Goal: Task Accomplishment & Management: Use online tool/utility

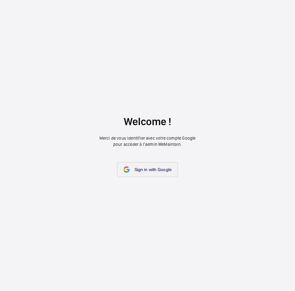
click at [143, 172] on link "Sign in with Google" at bounding box center [147, 169] width 61 height 15
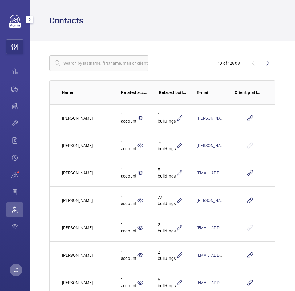
click at [18, 269] on div "LC" at bounding box center [16, 270] width 12 height 12
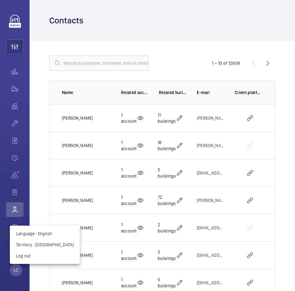
click at [14, 47] on div at bounding box center [147, 145] width 295 height 291
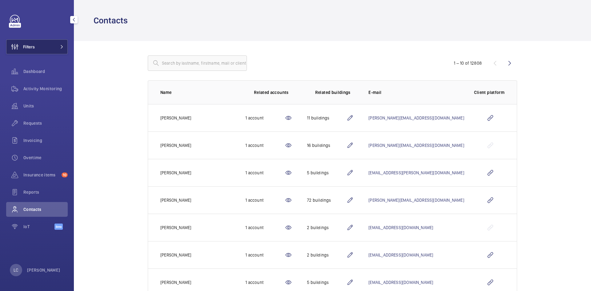
click at [65, 50] on button "Filters" at bounding box center [37, 46] width 62 height 15
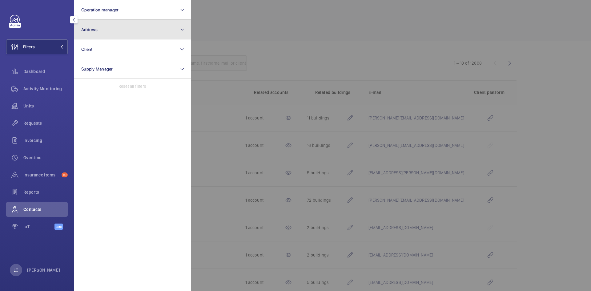
click at [100, 34] on button "Address" at bounding box center [132, 30] width 117 height 20
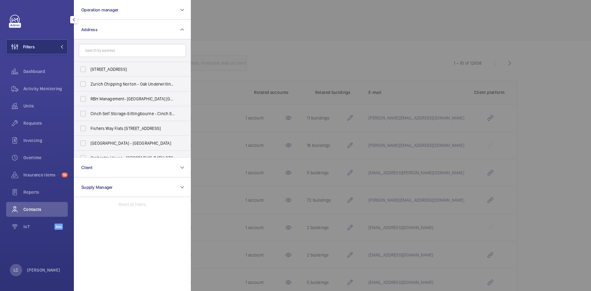
click at [106, 48] on input "text" at bounding box center [132, 50] width 107 height 13
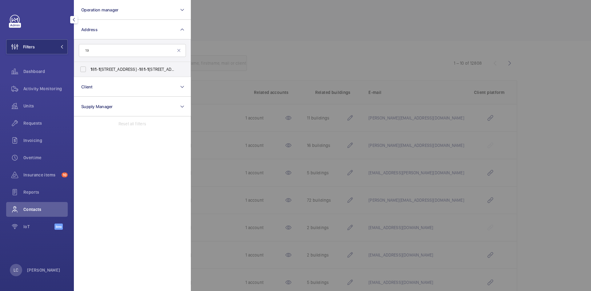
type input "1"
type input "94 victoria"
click at [85, 68] on label "[STREET_ADDRESS][PERSON_NAME][PERSON_NAME]" at bounding box center [127, 69] width 107 height 15
click at [85, 68] on input "[STREET_ADDRESS][PERSON_NAME][PERSON_NAME]" at bounding box center [83, 69] width 12 height 12
checkbox input "true"
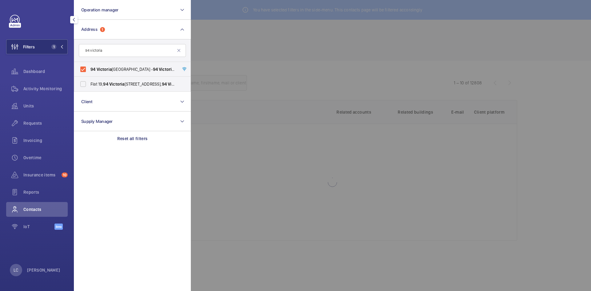
click at [272, 46] on div at bounding box center [486, 145] width 591 height 291
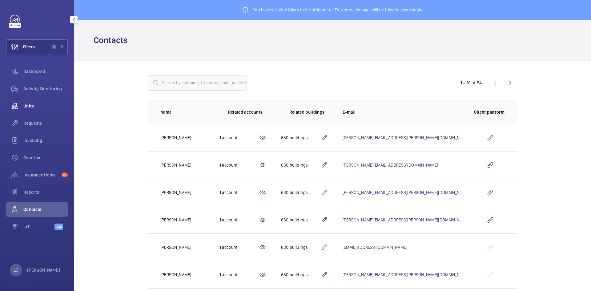
click at [40, 104] on span "Units" at bounding box center [45, 106] width 44 height 6
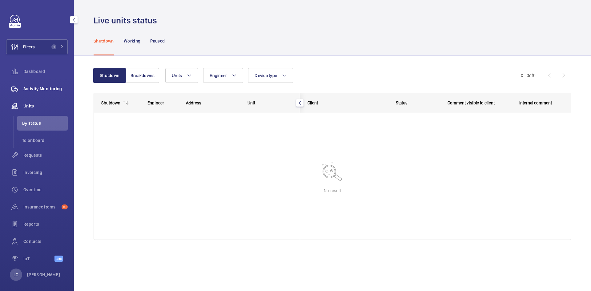
click at [38, 88] on span "Activity Monitoring" at bounding box center [45, 89] width 44 height 6
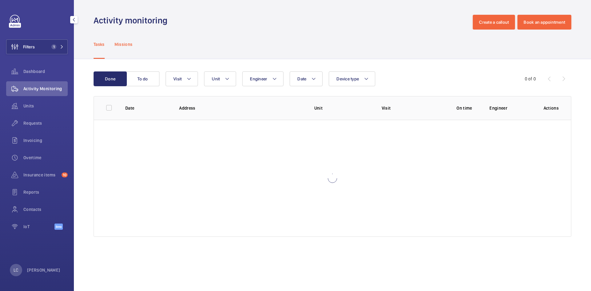
click at [122, 49] on div "Missions" at bounding box center [124, 44] width 18 height 29
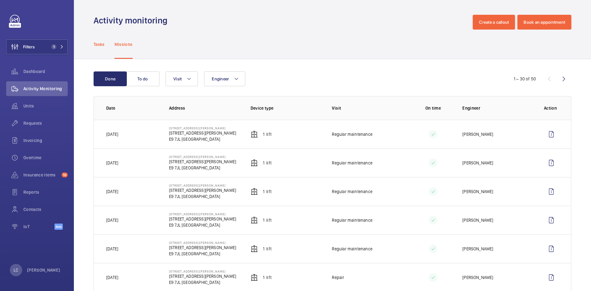
click at [100, 45] on p "Tasks" at bounding box center [99, 44] width 11 height 6
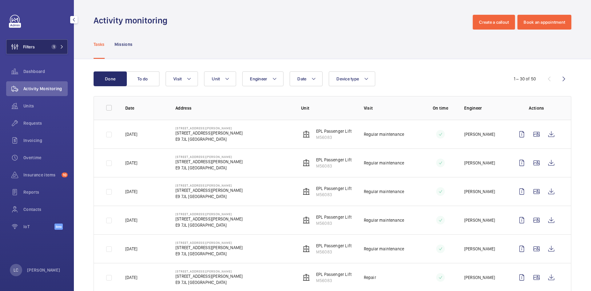
click at [54, 47] on span "1" at bounding box center [53, 46] width 5 height 5
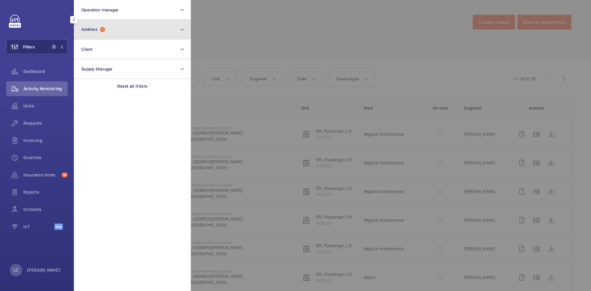
drag, startPoint x: 100, startPoint y: 31, endPoint x: 104, endPoint y: 39, distance: 8.7
click at [100, 30] on span "Address 1" at bounding box center [93, 29] width 24 height 5
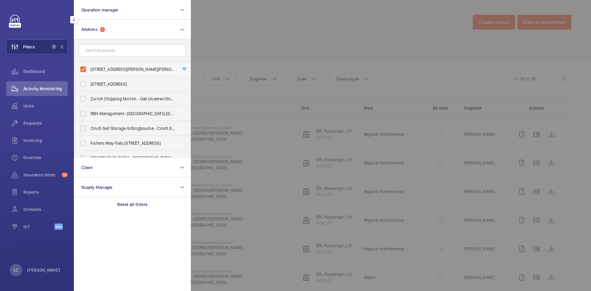
click at [82, 68] on label "[STREET_ADDRESS][PERSON_NAME][PERSON_NAME]" at bounding box center [127, 69] width 107 height 15
click at [82, 68] on input "[STREET_ADDRESS][PERSON_NAME][PERSON_NAME]" at bounding box center [83, 69] width 12 height 12
checkbox input "false"
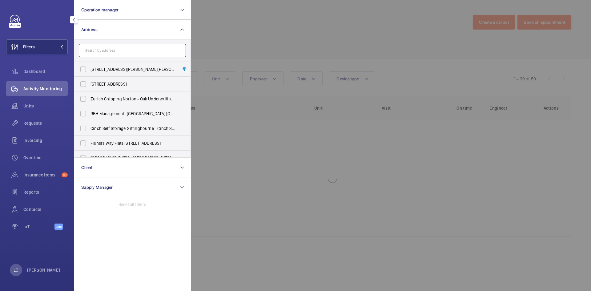
click at [93, 50] on input "text" at bounding box center [132, 50] width 107 height 13
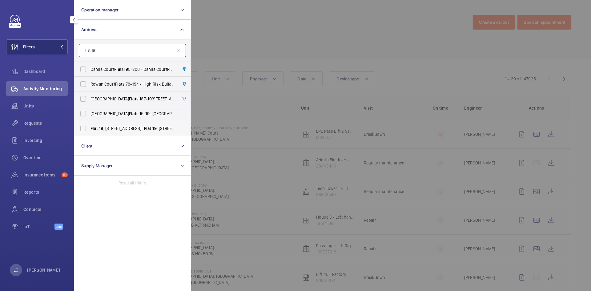
type input "flat 19"
click at [105, 128] on span "[STREET_ADDRESS]" at bounding box center [133, 128] width 85 height 6
click at [89, 128] on input "[STREET_ADDRESS]" at bounding box center [83, 128] width 12 height 12
checkbox input "true"
click at [248, 54] on div at bounding box center [486, 145] width 591 height 291
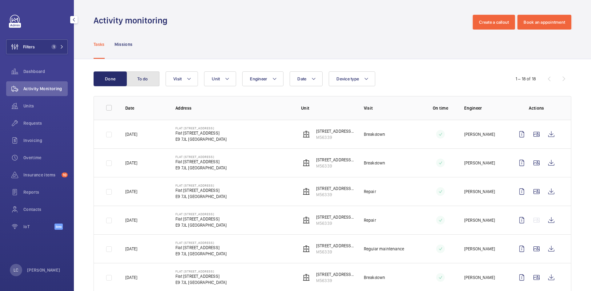
click at [137, 79] on button "To do" at bounding box center [142, 78] width 33 height 15
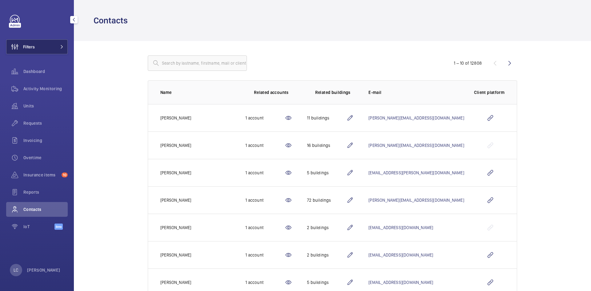
click at [63, 49] on button "Filters" at bounding box center [37, 46] width 62 height 15
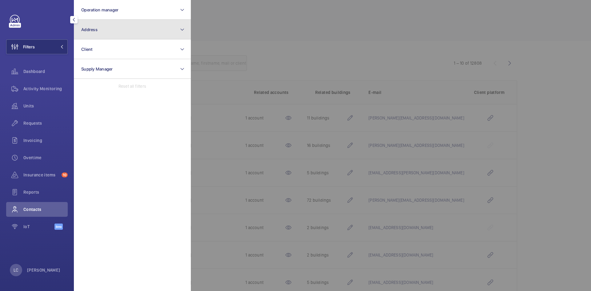
click at [103, 34] on button "Address" at bounding box center [132, 30] width 117 height 20
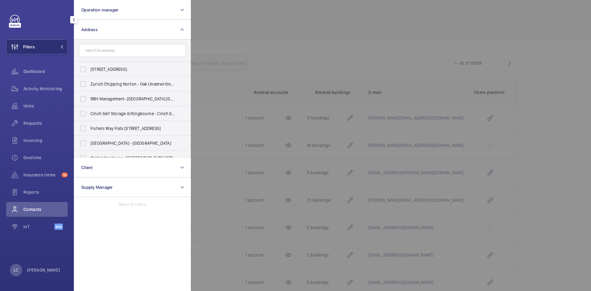
click at [104, 54] on input "text" at bounding box center [132, 50] width 107 height 13
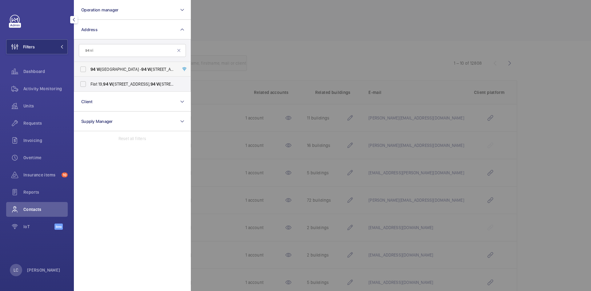
type input "94 vi"
click at [119, 71] on span "94 Vi ctoria Park Road - 94 Vi ctoria Park Road, LONDON E9 7JL" at bounding box center [133, 69] width 85 height 6
click at [89, 71] on input "94 Vi ctoria Park Road - 94 Vi ctoria Park Road, LONDON E9 7JL" at bounding box center [83, 69] width 12 height 12
checkbox input "true"
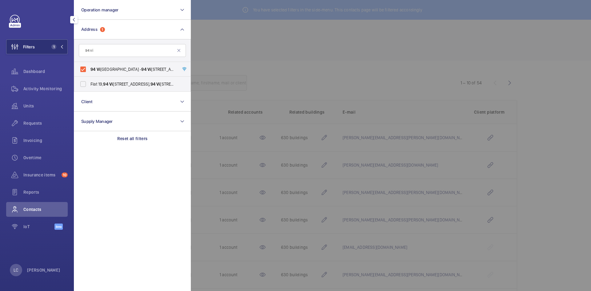
click at [230, 36] on div at bounding box center [486, 145] width 591 height 291
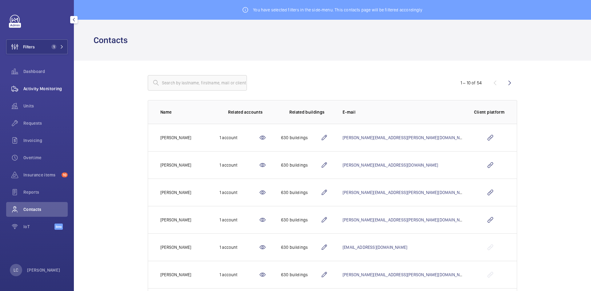
click at [48, 90] on span "Activity Monitoring" at bounding box center [45, 89] width 44 height 6
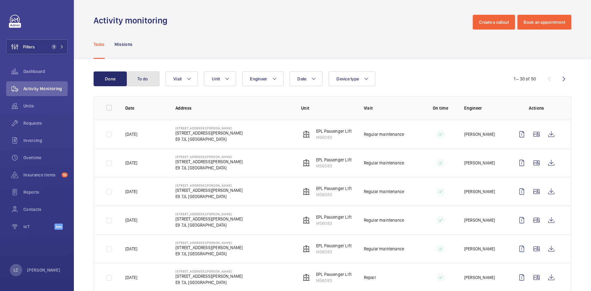
click at [140, 79] on button "To do" at bounding box center [142, 78] width 33 height 15
